Goal: Information Seeking & Learning: Learn about a topic

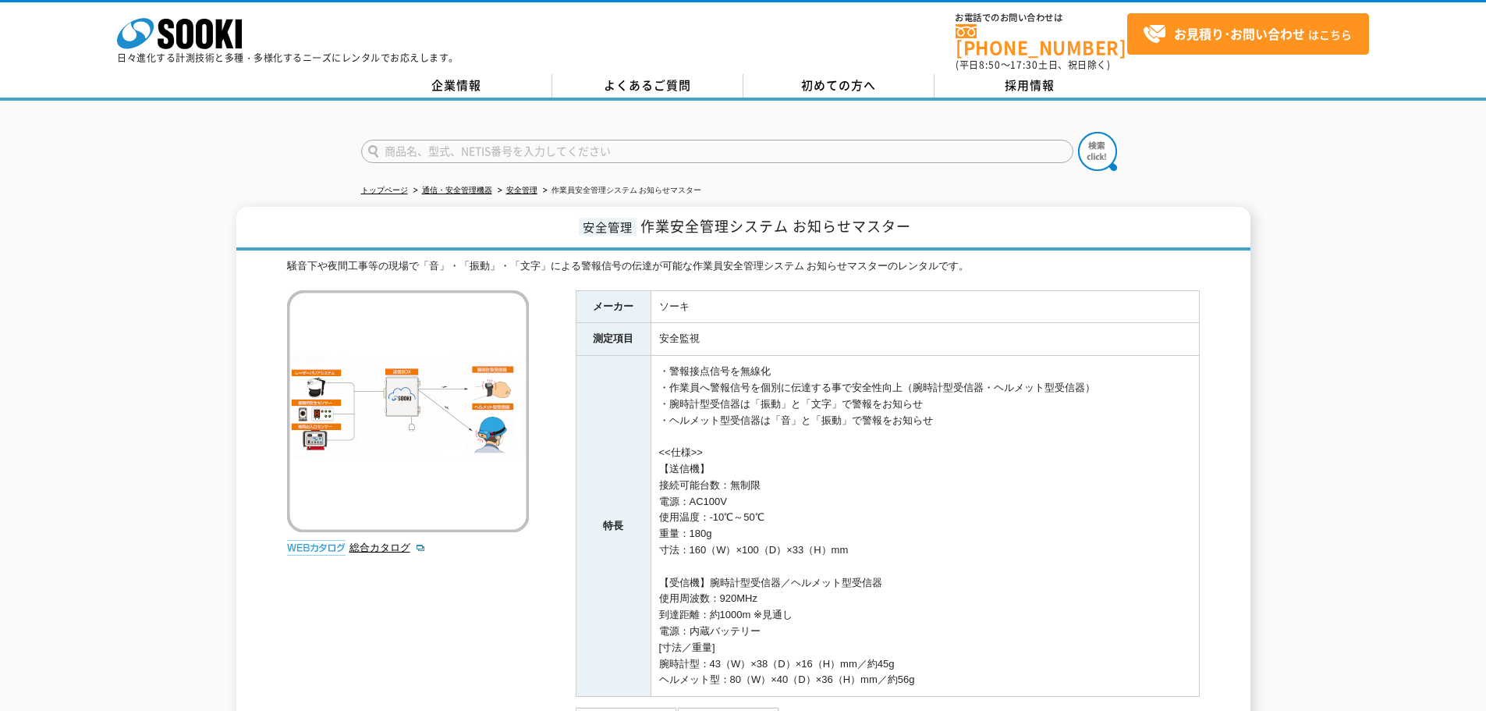
drag, startPoint x: 0, startPoint y: 0, endPoint x: 548, endPoint y: 139, distance: 564.9
click at [548, 140] on input "text" at bounding box center [717, 151] width 712 height 23
type input "PQ"
click at [1089, 137] on img at bounding box center [1097, 151] width 39 height 39
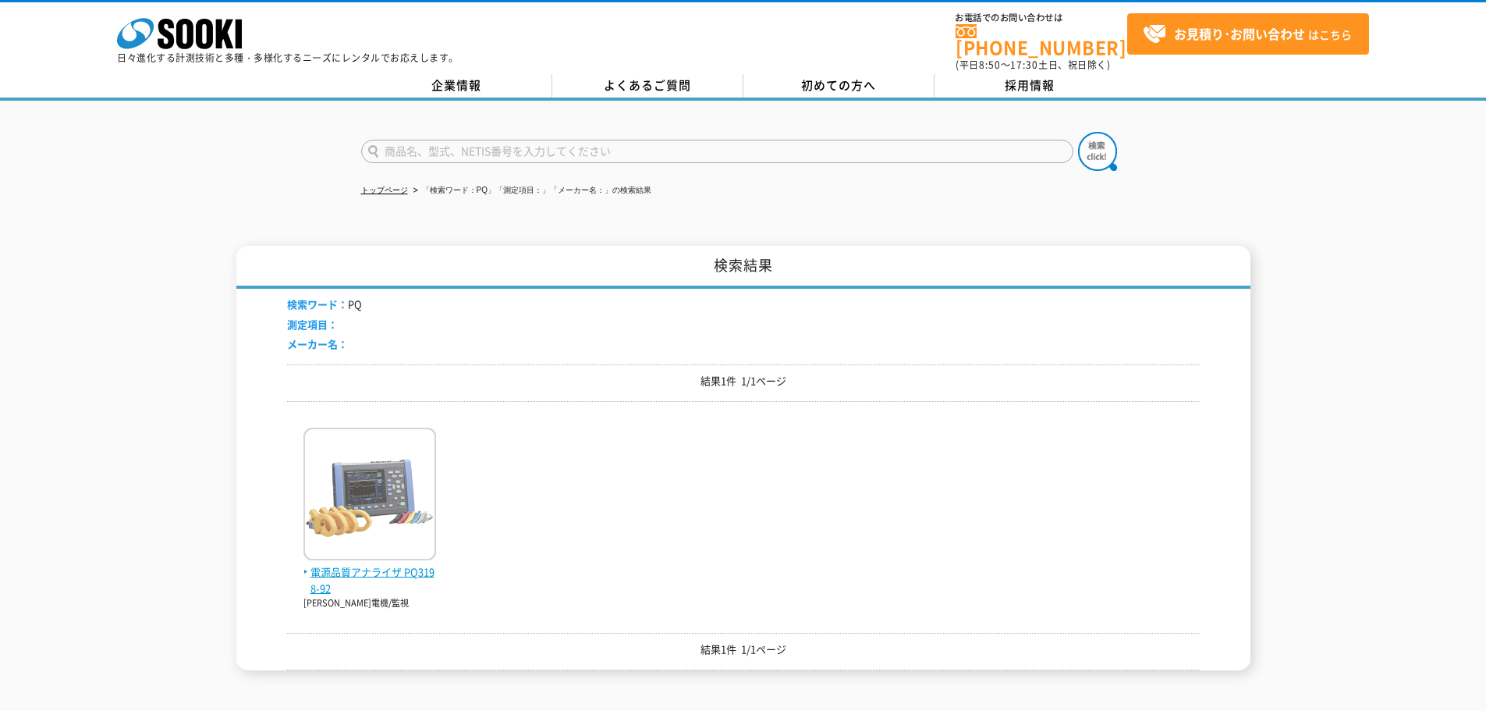
click at [361, 564] on span "電源品質アナライザ PQ3198-92" at bounding box center [369, 580] width 133 height 33
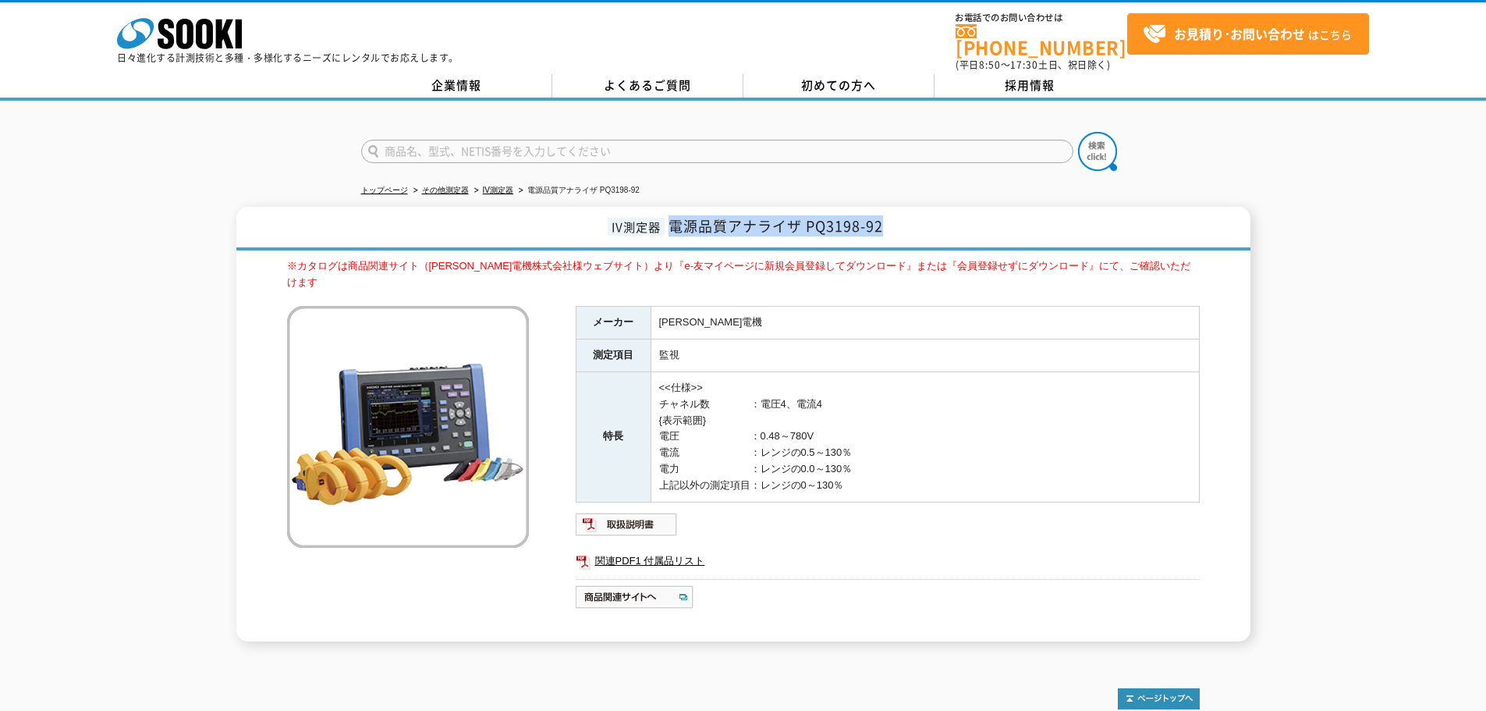
drag, startPoint x: 672, startPoint y: 216, endPoint x: 950, endPoint y: 211, distance: 278.5
click at [950, 211] on h1 "IV測定器 電源品質アナライザ PQ3198-92" at bounding box center [743, 229] width 1014 height 44
copy span "電源品質アナライザ PQ3198-92"
click at [714, 180] on ul "トップページ その他測定器 IV測定器 電源品質アナライザ PQ3198-92" at bounding box center [743, 191] width 764 height 32
drag, startPoint x: 671, startPoint y: 218, endPoint x: 1114, endPoint y: 186, distance: 444.2
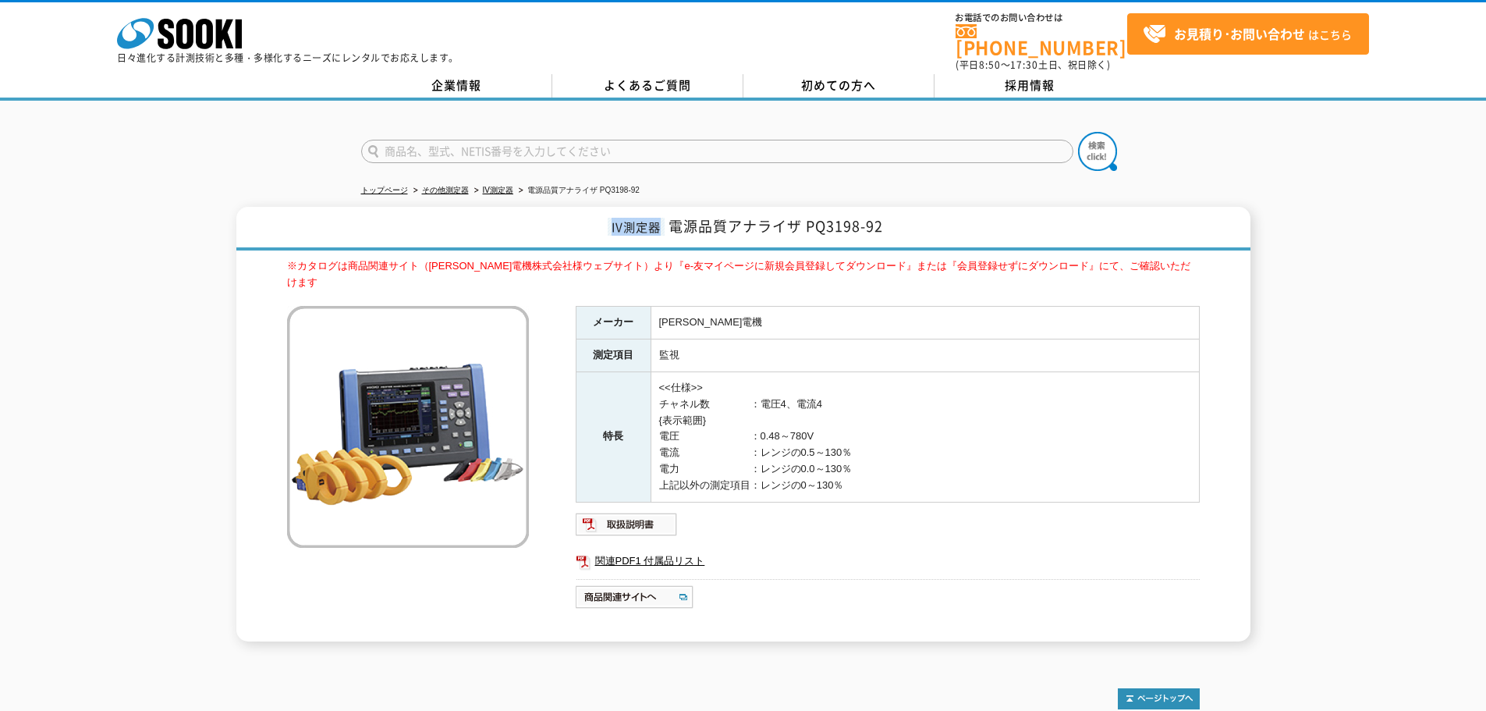
click at [1114, 186] on div "トップページ その他測定器 IV測定器 電源品質アナライザ PQ3198-92 IV測定器 電源品質アナライザ PQ3198-92 ※カタログは商品関連サイト…" at bounding box center [743, 379] width 1486 height 557
click at [956, 207] on h1 "IV測定器 電源品質アナライザ PQ3198-92" at bounding box center [743, 229] width 1014 height 44
drag, startPoint x: 672, startPoint y: 215, endPoint x: 952, endPoint y: 195, distance: 280.8
click at [952, 195] on div "トップページ その他測定器 IV測定器 電源品質アナライザ PQ3198-92 IV測定器 電源品質アナライザ PQ3198-92 ※カタログは商品関連サイト…" at bounding box center [743, 379] width 1486 height 557
click at [917, 209] on h1 "IV測定器 電源品質アナライザ PQ3198-92" at bounding box center [743, 229] width 1014 height 44
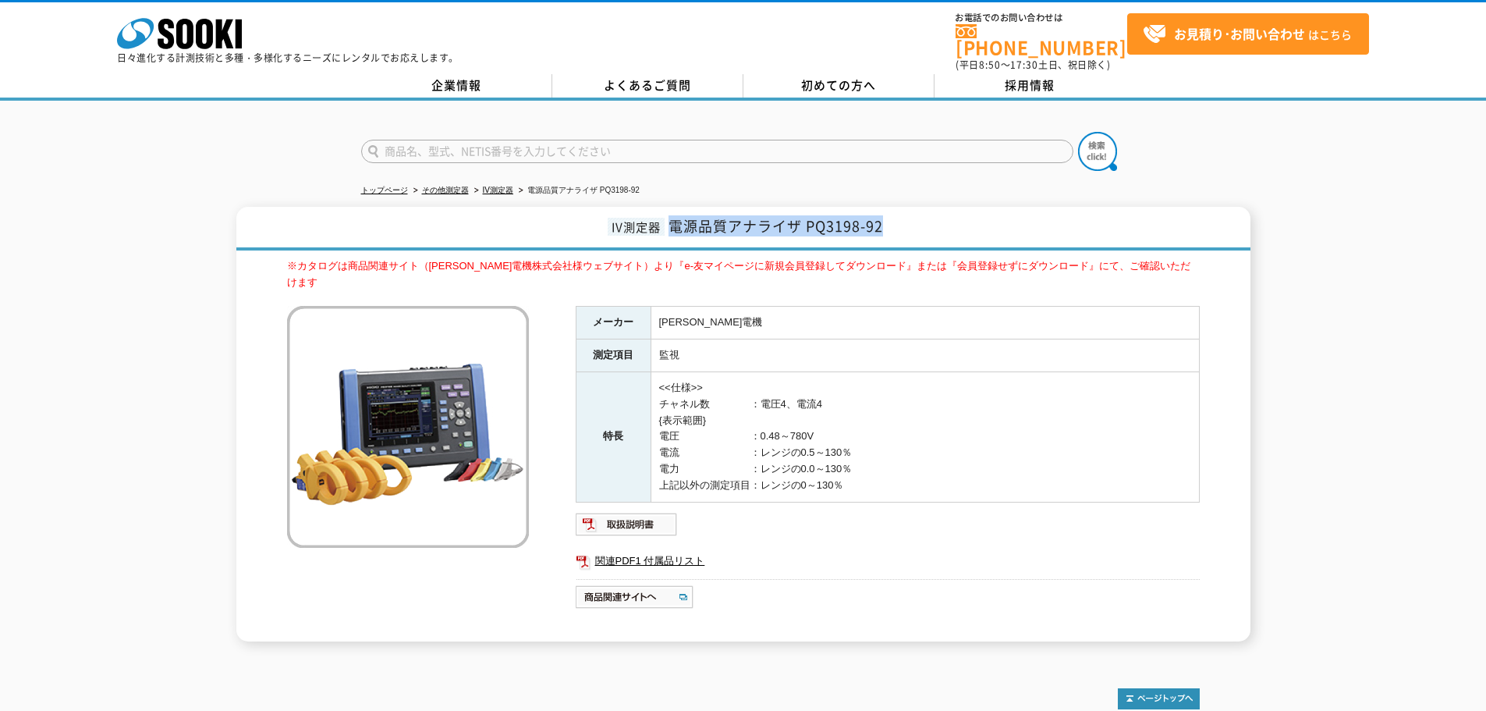
drag, startPoint x: 672, startPoint y: 218, endPoint x: 890, endPoint y: 207, distance: 218.6
click at [890, 207] on h1 "IV測定器 電源品質アナライザ PQ3198-92" at bounding box center [743, 229] width 1014 height 44
copy span "電源品質アナライザ PQ3198-92"
